Goal: Information Seeking & Learning: Compare options

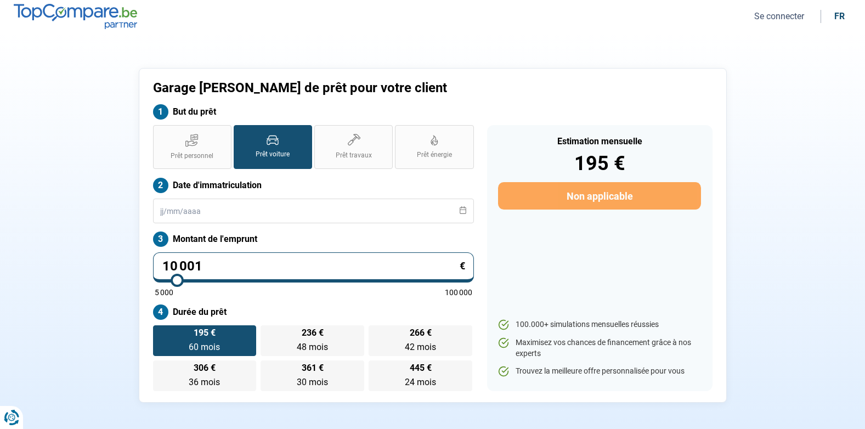
drag, startPoint x: 203, startPoint y: 268, endPoint x: 113, endPoint y: 268, distance: 90.6
click at [114, 268] on div "Garage [PERSON_NAME] de prêt pour votre client But du prêt Prêt personnel Prêt …" at bounding box center [433, 235] width 724 height 335
type input "0"
type input "5000"
type input "2"
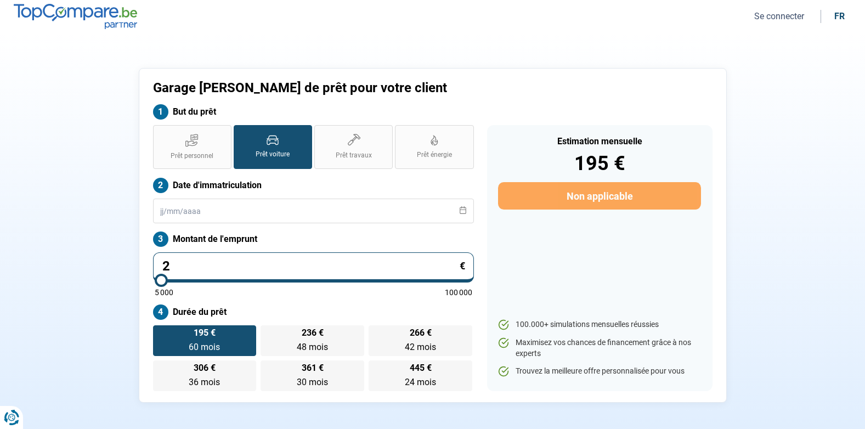
type input "5000"
type input "28"
type input "5000"
type input "2"
type input "5000"
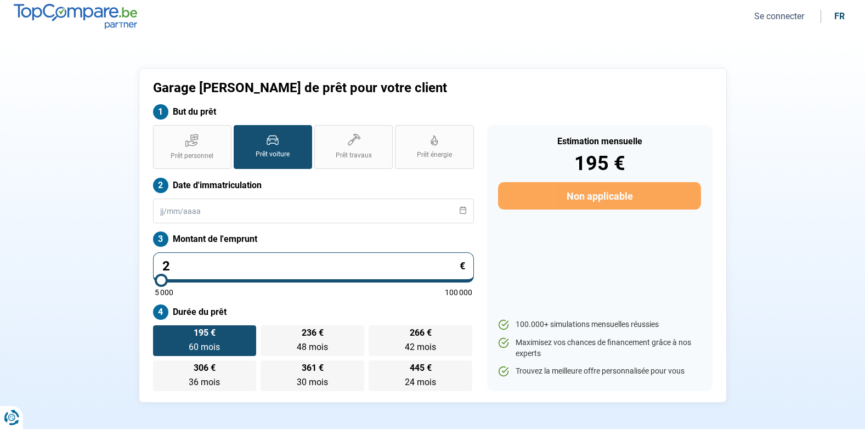
type input "27"
type input "5000"
type input "279"
type input "5000"
type input "2 795"
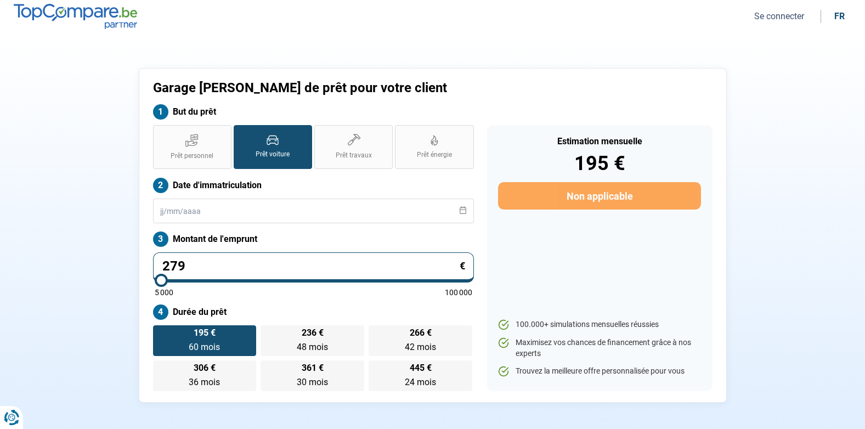
type input "5000"
type input "27 950"
type input "28000"
type input "27 950"
type input "28000"
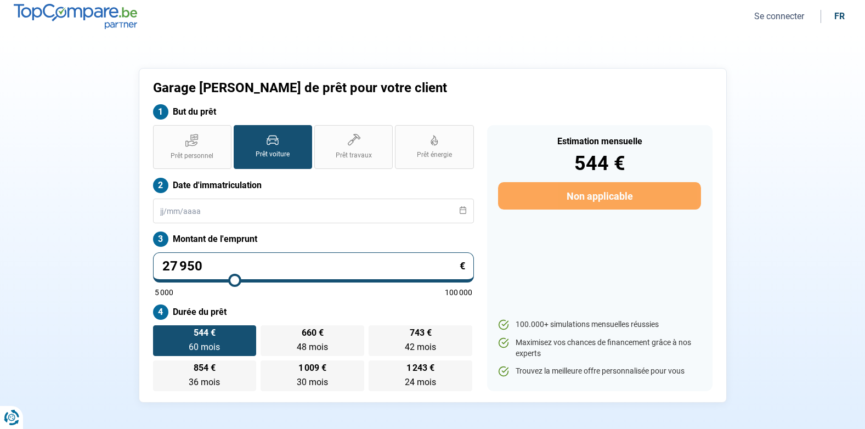
click at [106, 269] on div "Garage [PERSON_NAME] de prêt pour votre client But du prêt Prêt personnel Prêt …" at bounding box center [433, 235] width 724 height 335
click at [164, 215] on input "text" at bounding box center [313, 211] width 321 height 25
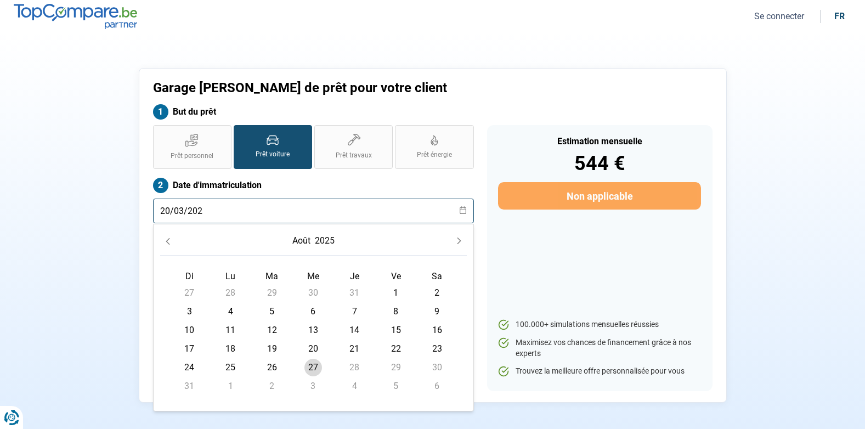
type input "[DATE]"
radio input "false"
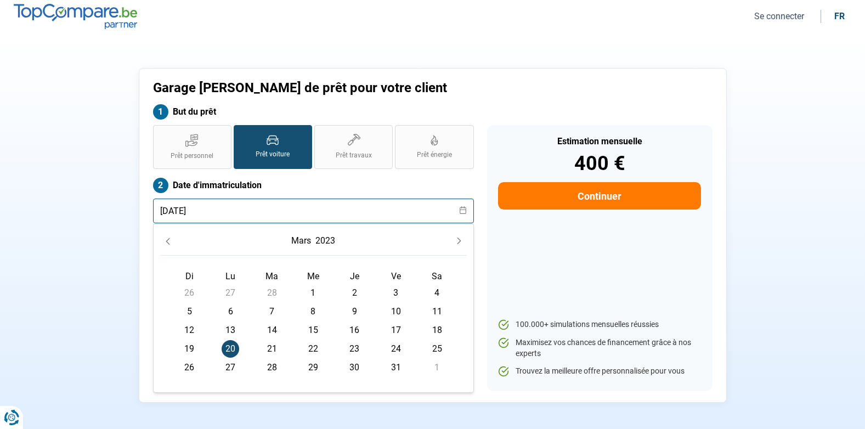
type input "[DATE]"
click at [231, 347] on span "20" at bounding box center [231, 349] width 18 height 18
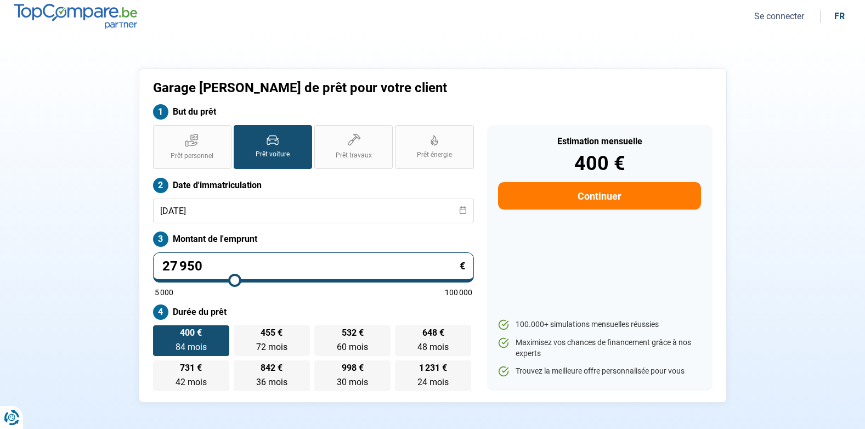
click at [796, 226] on section "Garage [PERSON_NAME] de prêt pour votre client But du prêt Prêt personnel Prêt …" at bounding box center [432, 235] width 865 height 405
click at [351, 333] on span "532 €" at bounding box center [353, 333] width 22 height 9
click at [322, 333] on input "532 € 60 mois 60 mois" at bounding box center [317, 328] width 7 height 7
radio input "true"
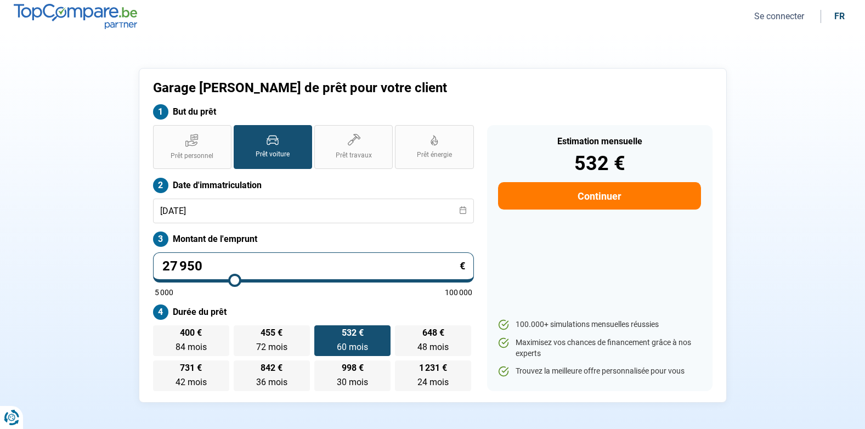
drag, startPoint x: 136, startPoint y: 252, endPoint x: 73, endPoint y: 238, distance: 64.3
click at [97, 245] on div "Garage [PERSON_NAME] de prêt pour votre client But du prêt Prêt personnel Prêt …" at bounding box center [433, 235] width 724 height 335
type input "2"
type input "5000"
type input "27"
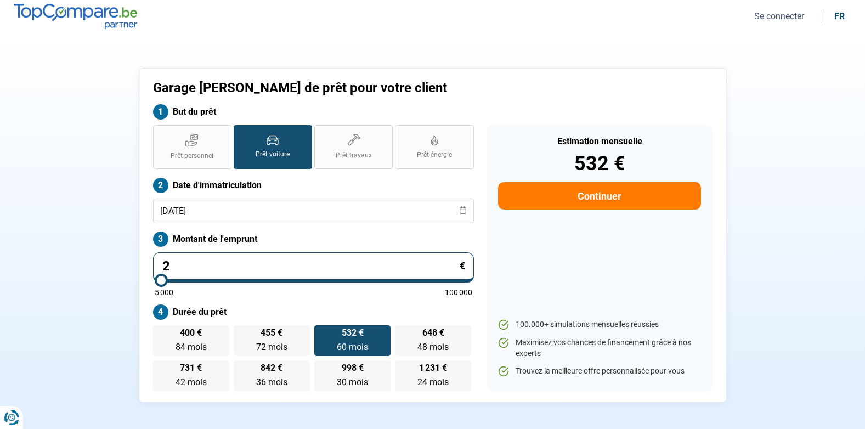
type input "5000"
type input "2"
type input "5000"
type input "0"
type input "5000"
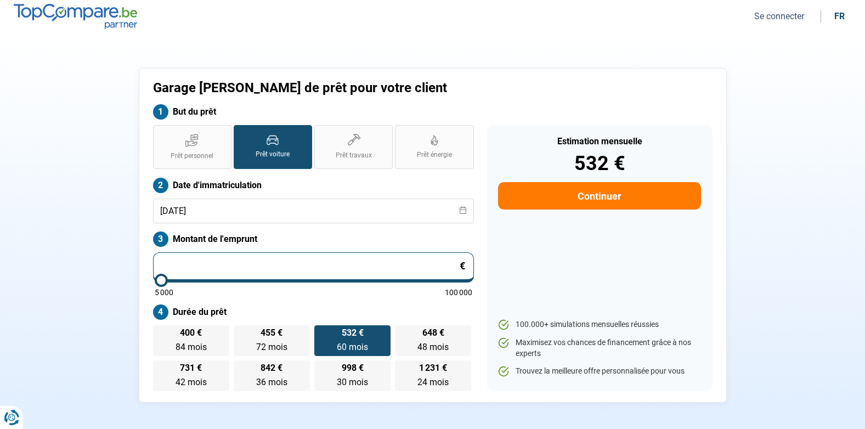
type input "5 000"
type input "5000"
radio input "true"
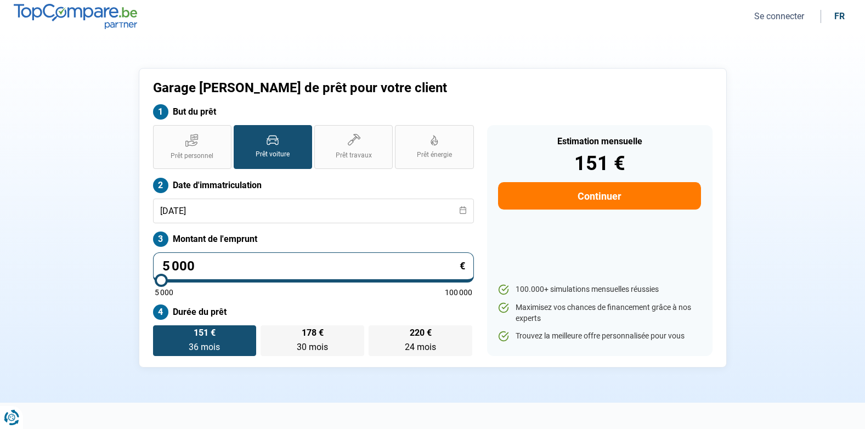
drag, startPoint x: 240, startPoint y: 266, endPoint x: 85, endPoint y: 242, distance: 157.2
click at [85, 242] on div "Garage [PERSON_NAME] de prêt pour votre client But du prêt Prêt personnel Prêt …" at bounding box center [433, 218] width 724 height 300
type input "2"
type input "5000"
type input "23"
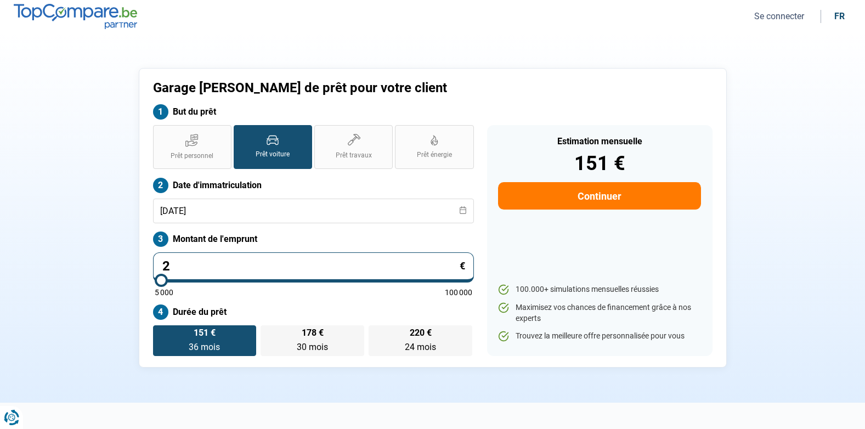
type input "5000"
type input "232"
type input "5000"
type input "2 325"
type input "5000"
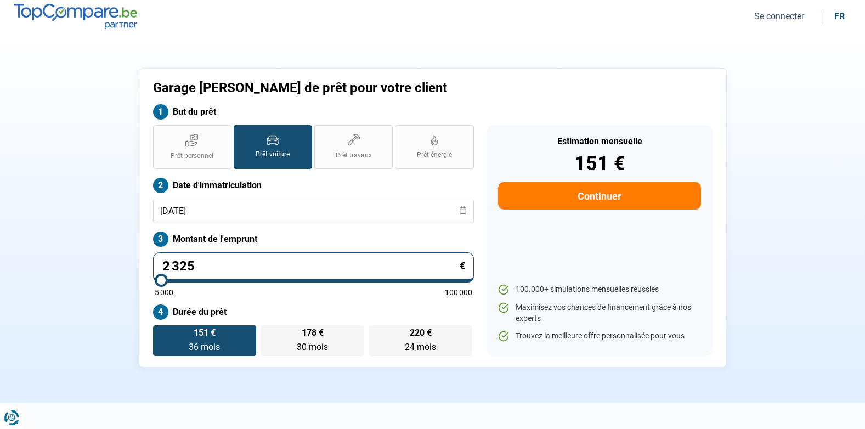
type input "23 250"
type input "23250"
type input "23 250"
radio input "false"
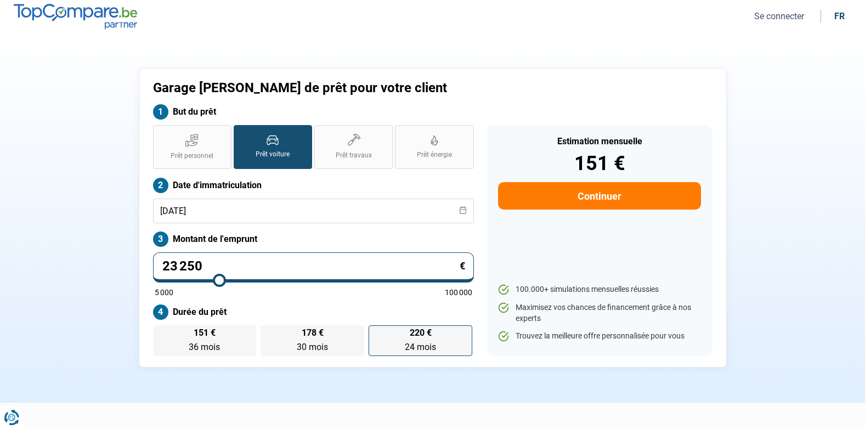
click at [397, 334] on div "151 € 36 mois 36 mois 178 € 30 mois 30 mois 220 € 24 mois 24 mois" at bounding box center [313, 340] width 321 height 31
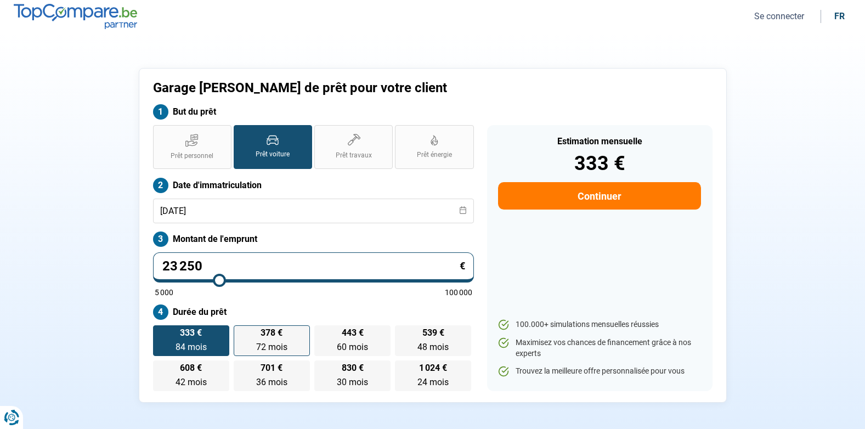
click at [307, 347] on label "378 € 72 mois 72 mois" at bounding box center [272, 340] width 76 height 31
click at [241, 333] on input "378 € 72 mois 72 mois" at bounding box center [237, 328] width 7 height 7
radio input "true"
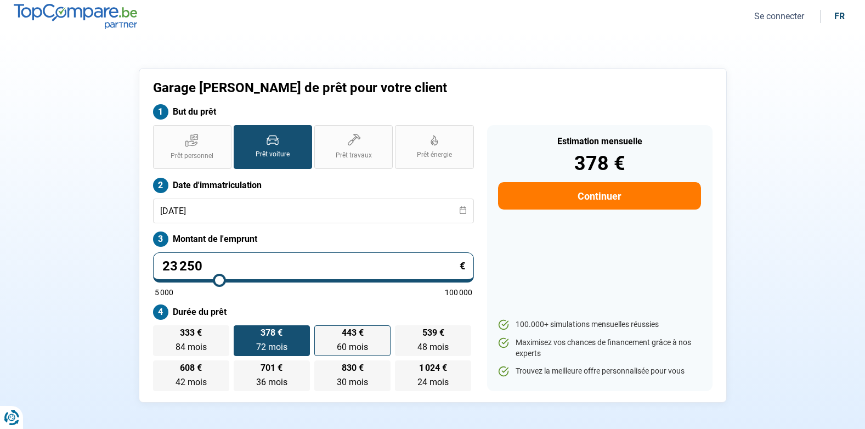
click at [352, 343] on span "60 mois" at bounding box center [352, 347] width 31 height 10
click at [322, 333] on input "443 € 60 mois 60 mois" at bounding box center [317, 328] width 7 height 7
radio input "true"
